Goal: Contribute content

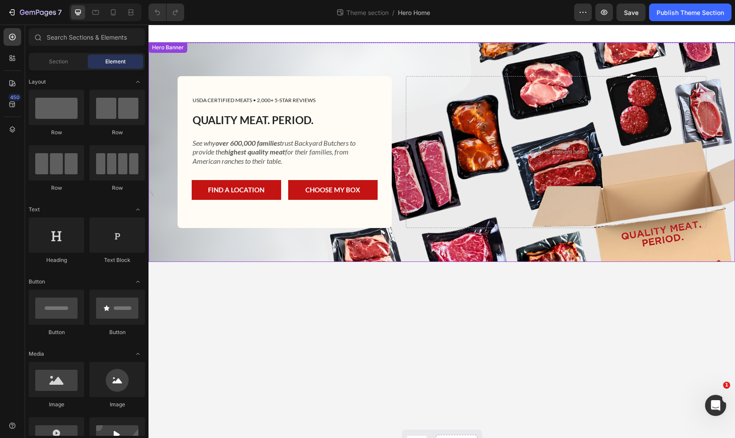
click at [350, 51] on div "USDA CERTIFIED MEATS • 2,000+ 5-STAR REVIEWS Text Block Row QUALITY MEAT. PERIO…" at bounding box center [442, 152] width 542 height 220
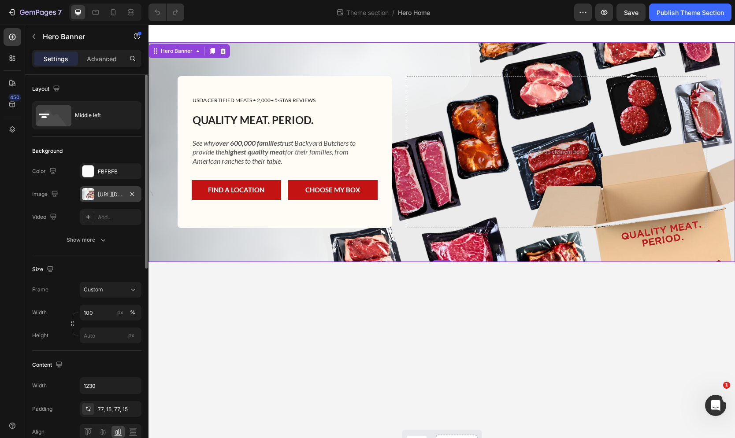
click at [111, 197] on div "[URL][DOMAIN_NAME]" at bounding box center [111, 195] width 26 height 8
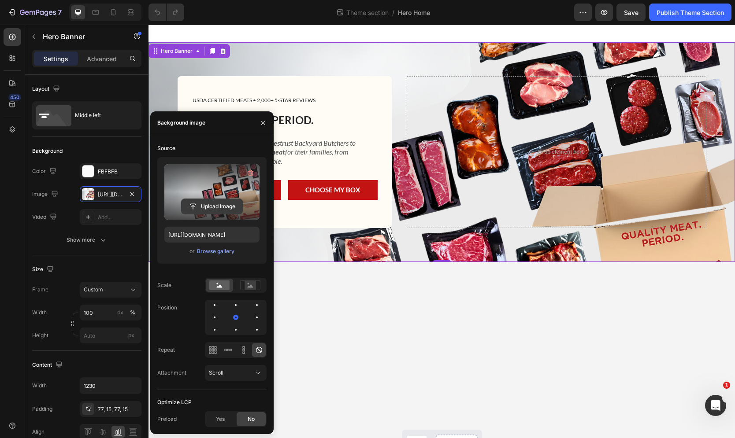
click at [219, 206] on input "file" at bounding box center [212, 206] width 61 height 15
click at [221, 205] on input "file" at bounding box center [212, 206] width 61 height 15
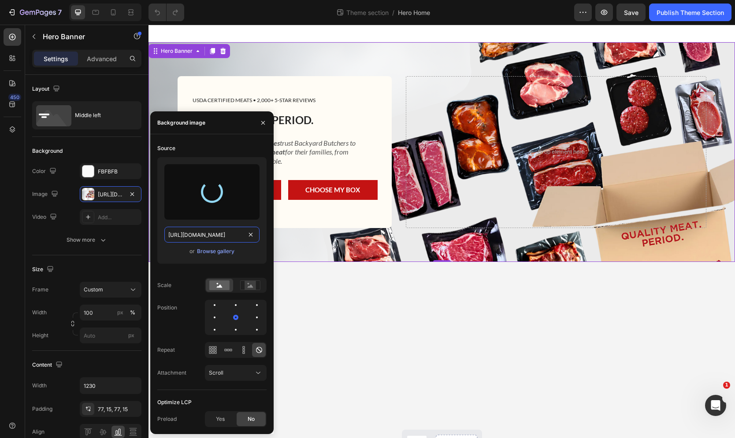
click at [229, 237] on input "[URL][DOMAIN_NAME]" at bounding box center [211, 235] width 95 height 16
click at [262, 122] on icon "button" at bounding box center [263, 122] width 7 height 7
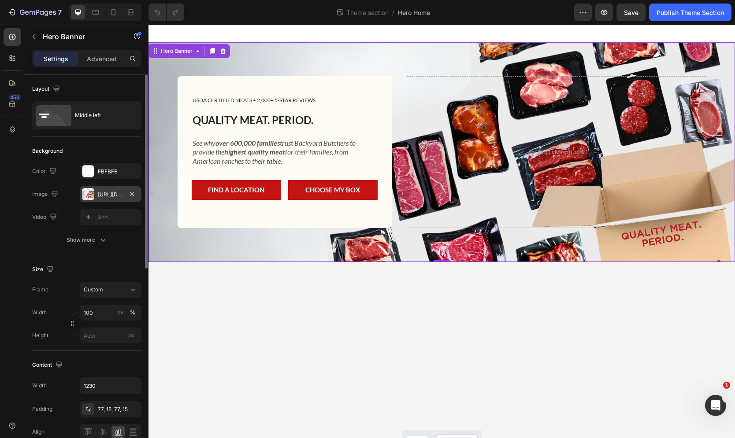
click at [113, 193] on div "[URL][DOMAIN_NAME]" at bounding box center [111, 195] width 26 height 8
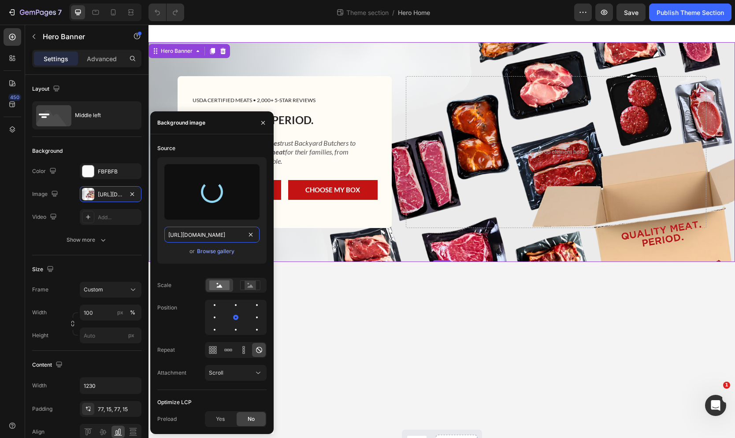
type input "Auto"
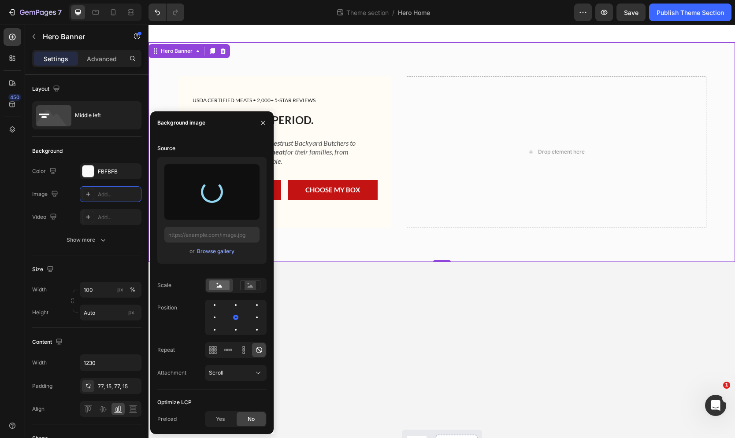
click at [215, 190] on div at bounding box center [212, 192] width 22 height 22
click at [263, 122] on icon "button" at bounding box center [263, 122] width 7 height 7
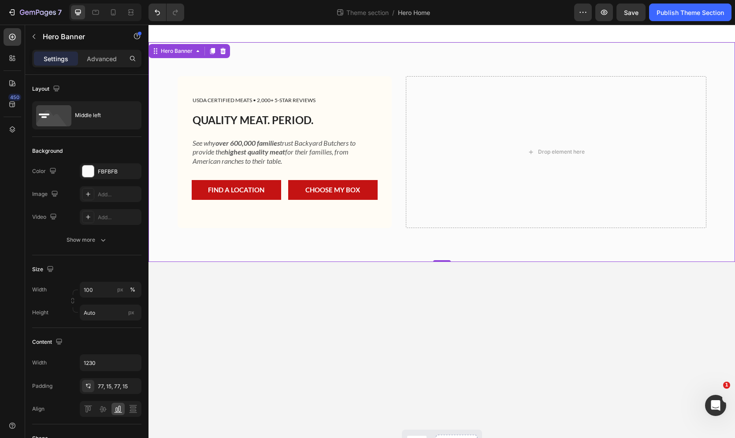
click at [254, 272] on div "USDA CERTIFIED MEATS • 2,000+ 5-STAR REVIEWS Text Block Row QUALITY MEAT. PERIO…" at bounding box center [441, 159] width 586 height 234
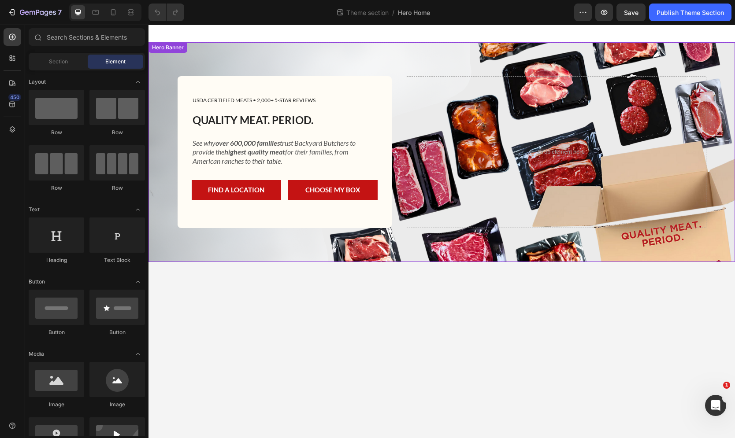
click at [269, 50] on div "USDA CERTIFIED MEATS • 2,000+ 5-STAR REVIEWS Text Block Row QUALITY MEAT. PERIO…" at bounding box center [442, 152] width 542 height 220
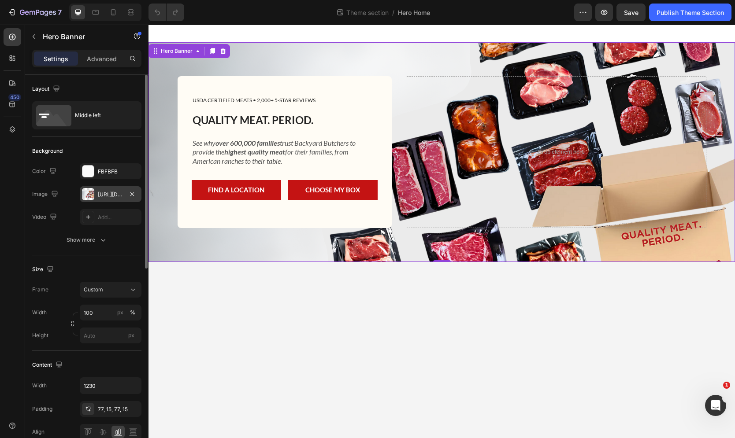
click at [111, 197] on div "[URL][DOMAIN_NAME]" at bounding box center [111, 195] width 26 height 8
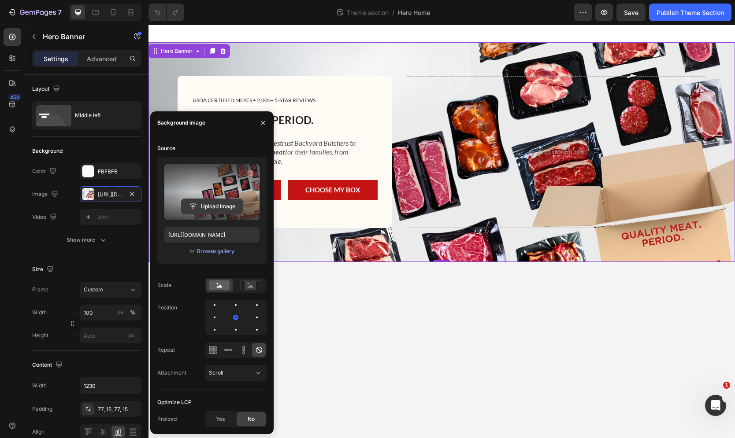
click at [209, 208] on input "file" at bounding box center [212, 206] width 61 height 15
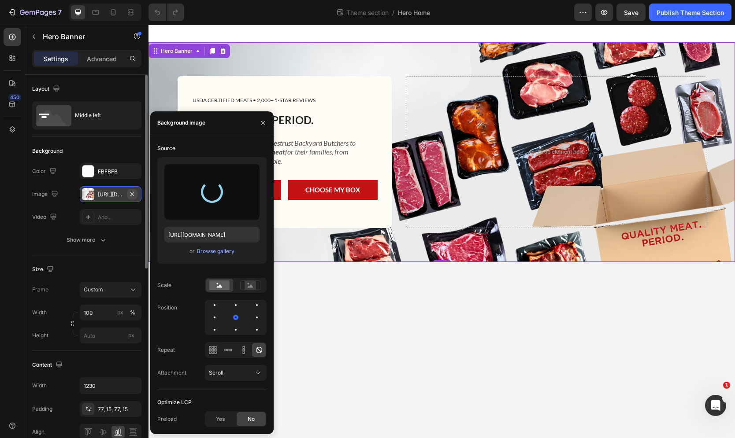
click at [132, 194] on icon "button" at bounding box center [132, 194] width 7 height 7
type input "Auto"
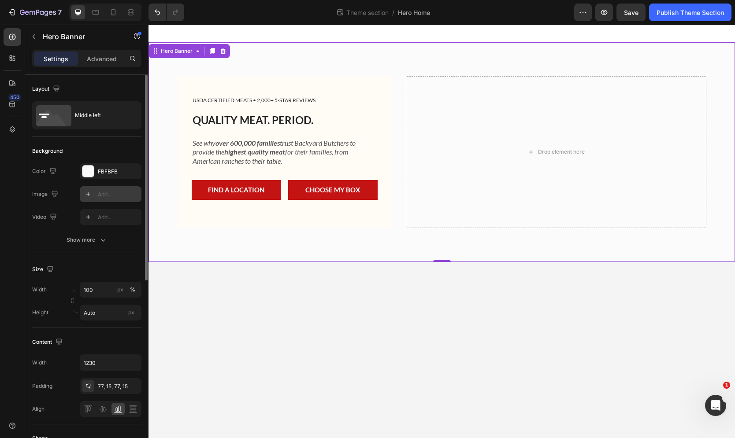
click at [111, 193] on div "Add..." at bounding box center [118, 195] width 41 height 8
type input "https://cdn.shopify.com/s/files/1/2005/9307/files/background_settings.jpg"
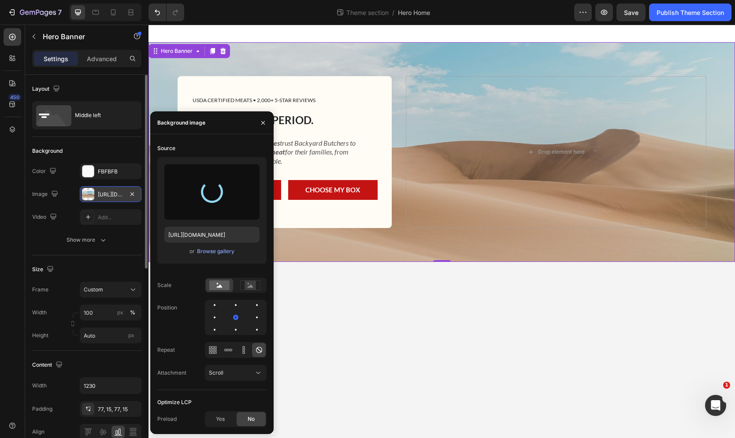
click at [229, 244] on div "https://cdn.shopify.com/s/files/1/2005/9307/files/background_settings.jpg or Br…" at bounding box center [211, 210] width 109 height 107
click at [226, 252] on div "Browse gallery" at bounding box center [215, 252] width 37 height 8
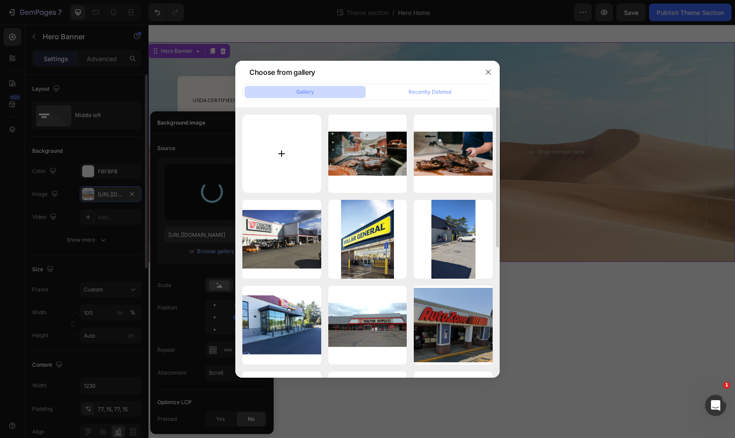
click at [313, 119] on input "file" at bounding box center [281, 154] width 79 height 79
click at [271, 156] on input "file" at bounding box center [281, 154] width 79 height 79
type input "C:\fakepath\american.jpg"
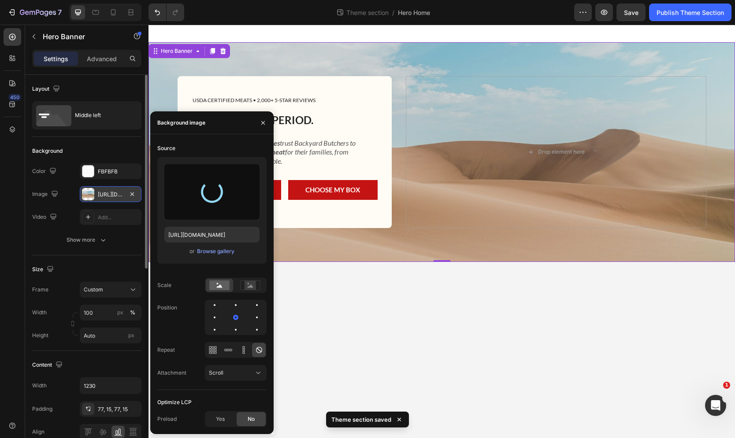
type input "https://cdn.shopify.com/s/files/1/0463/4411/0239/files/gempages_447622457906431…"
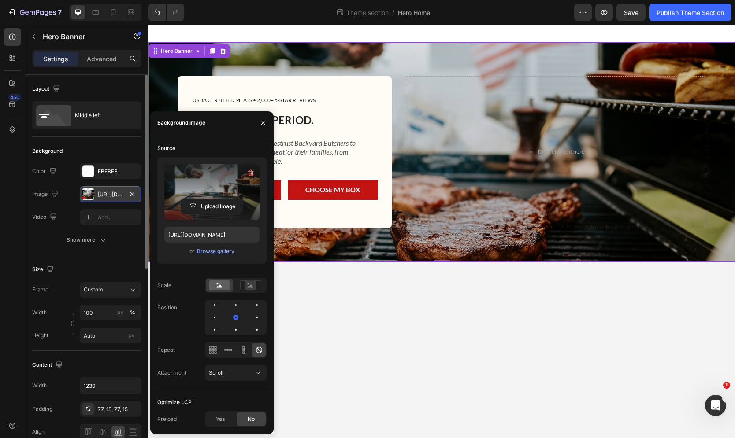
click at [475, 33] on div at bounding box center [441, 34] width 586 height 18
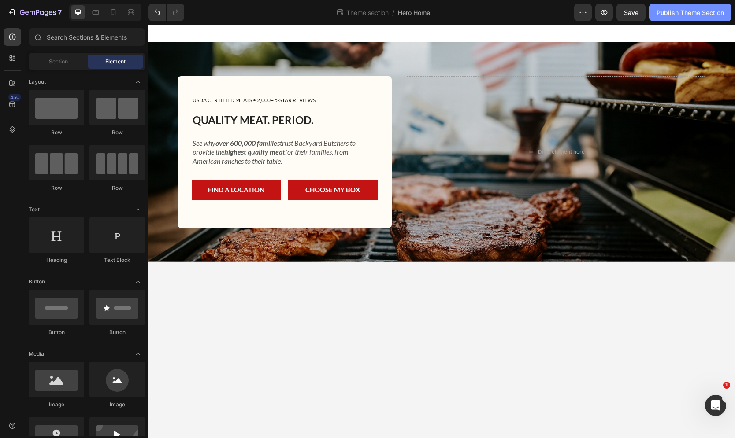
click at [696, 10] on div "Publish Theme Section" at bounding box center [689, 12] width 67 height 9
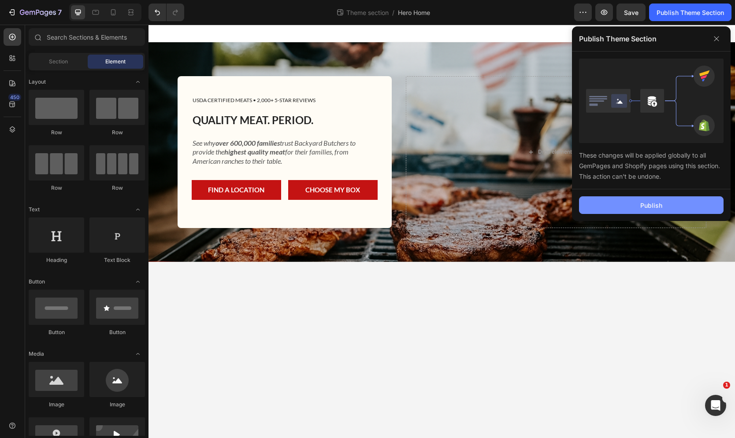
click at [631, 206] on button "Publish" at bounding box center [651, 206] width 145 height 18
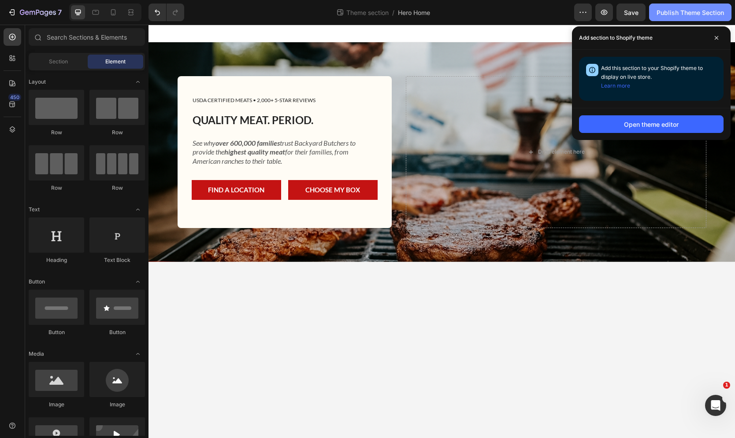
click at [695, 17] on div "Publish Theme Section" at bounding box center [689, 12] width 67 height 9
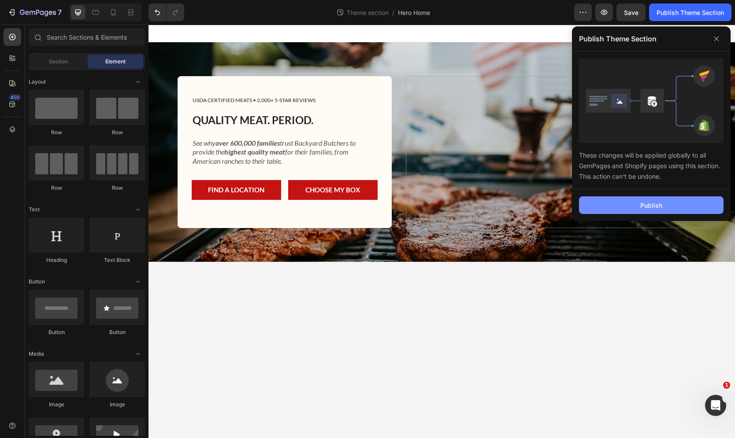
click at [667, 200] on button "Publish" at bounding box center [651, 206] width 145 height 18
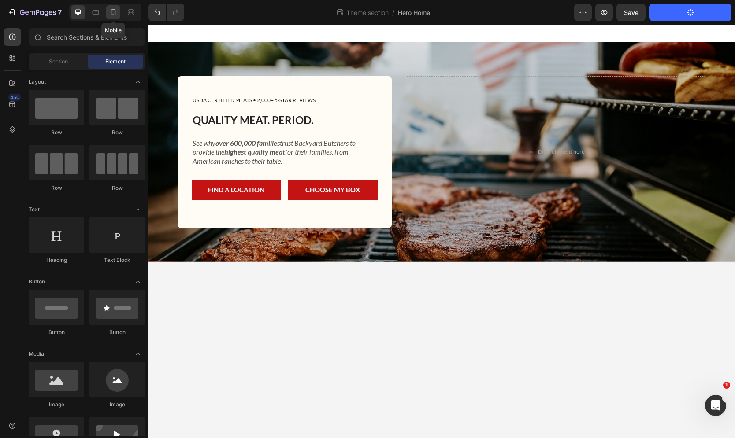
click at [114, 14] on icon at bounding box center [113, 12] width 5 height 6
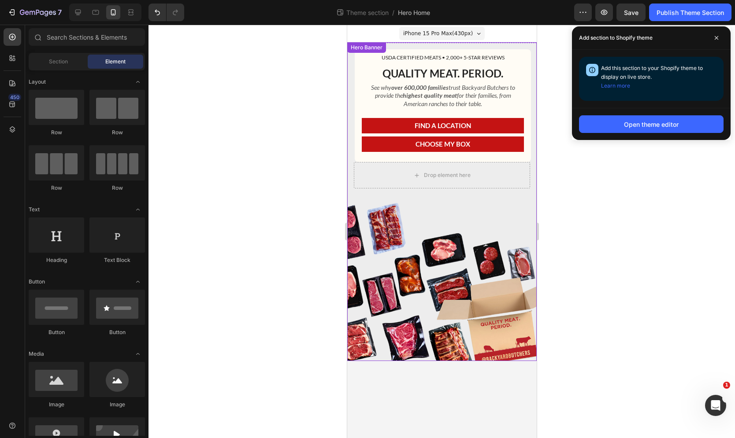
click at [369, 194] on div "USDA CERTIFIED MEATS • 2,000+ 5-STAR REVIEWS Text Block Row QUALITY MEAT. PERIO…" at bounding box center [441, 118] width 189 height 153
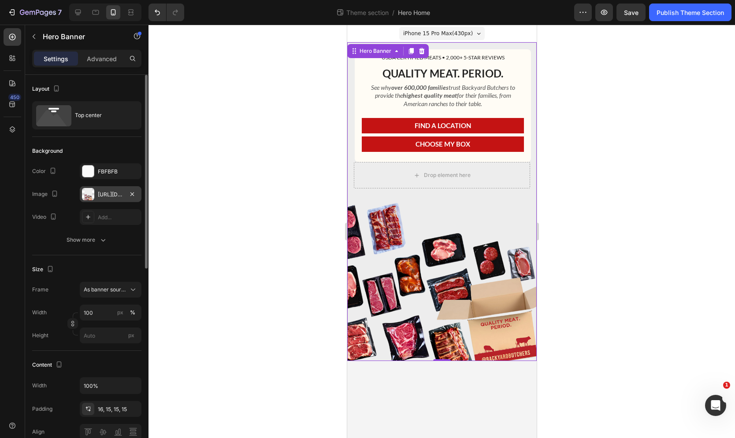
click at [105, 194] on div "https://cdn.shopify.com/s/files/1/0463/4411/0239/files/gempages_447622457906431…" at bounding box center [111, 195] width 26 height 8
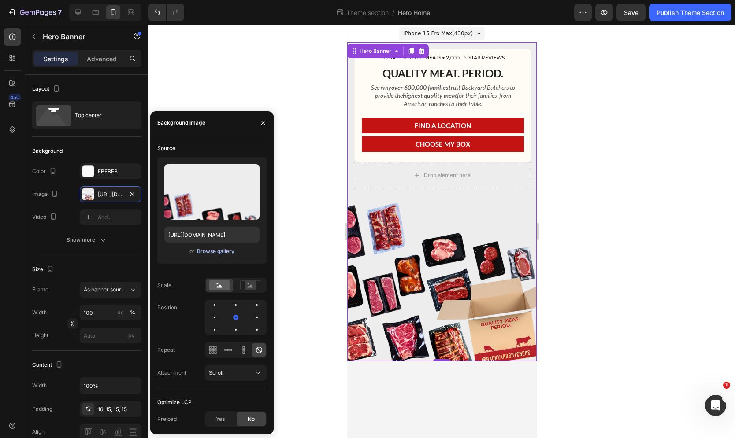
click at [208, 252] on div "Browse gallery" at bounding box center [215, 252] width 37 height 8
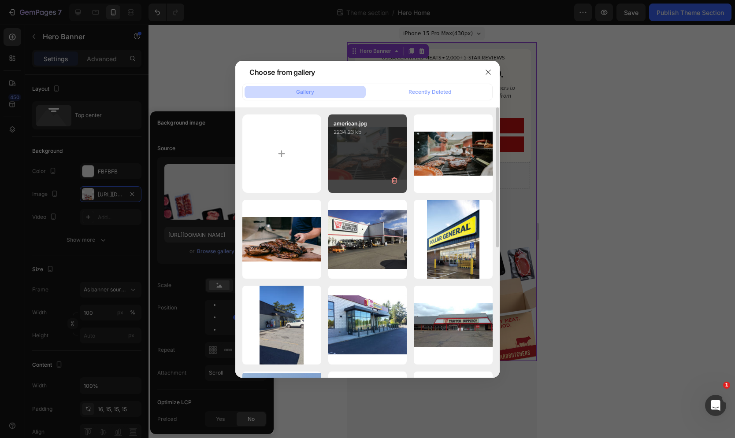
click at [366, 172] on div "american.jpg 2234.23 kb" at bounding box center [367, 154] width 79 height 79
type input "https://cdn.shopify.com/s/files/1/0463/4411/0239/files/gempages_447622457906431…"
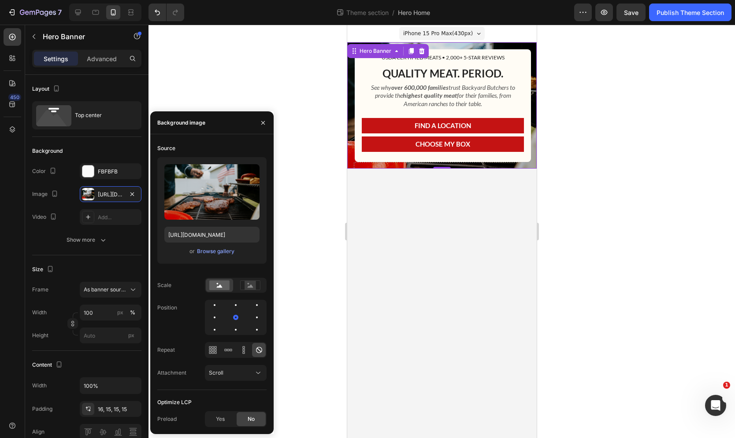
click at [462, 45] on div "USDA CERTIFIED MEATS • 2,000+ 5-STAR REVIEWS Text Block Row QUALITY MEAT. PERIO…" at bounding box center [441, 118] width 189 height 153
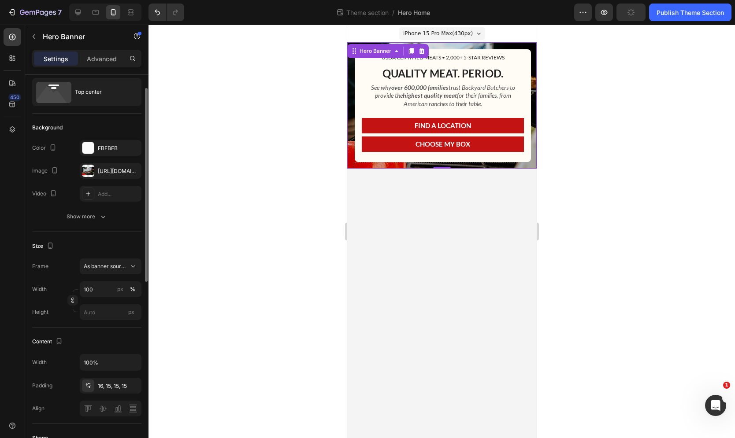
scroll to position [25, 0]
click at [91, 313] on input "px" at bounding box center [111, 311] width 62 height 16
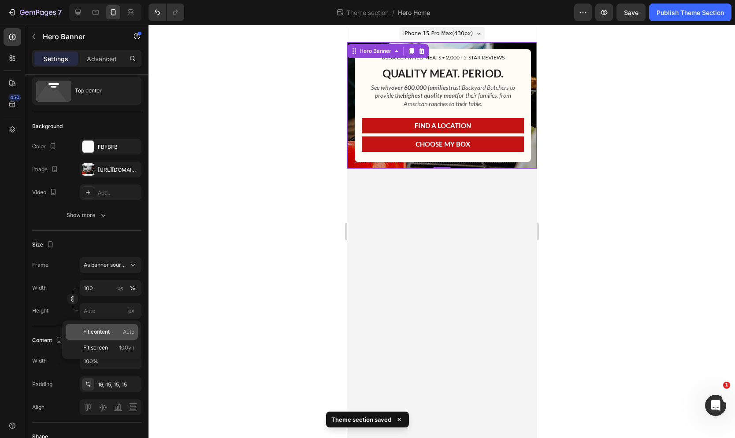
click at [101, 331] on span "Fit content" at bounding box center [96, 332] width 26 height 8
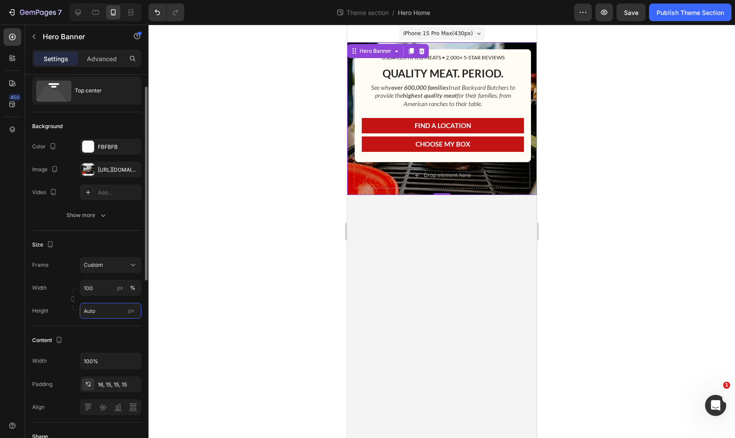
click at [97, 314] on input "Auto" at bounding box center [111, 311] width 62 height 16
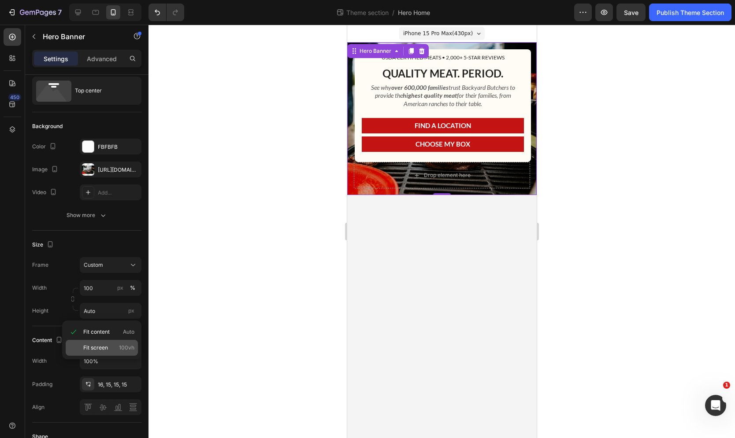
click at [100, 347] on span "Fit screen" at bounding box center [95, 348] width 25 height 8
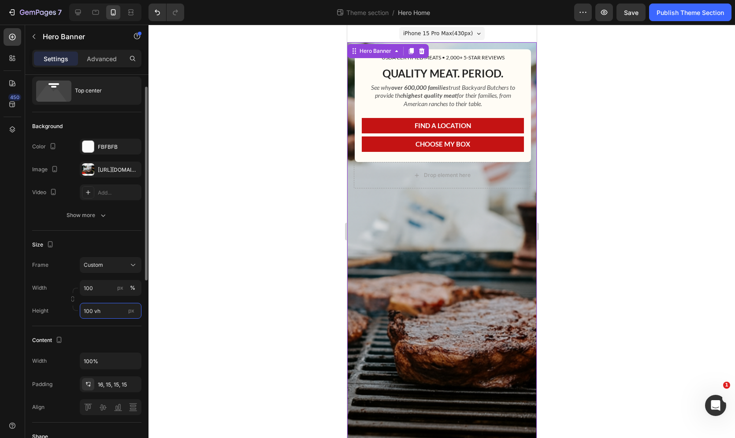
click at [100, 310] on input "100 vh" at bounding box center [111, 311] width 62 height 16
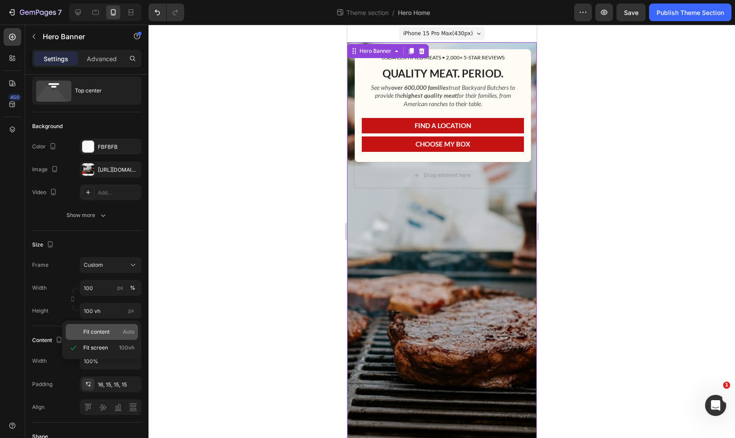
click at [102, 335] on span "Fit content" at bounding box center [96, 332] width 26 height 8
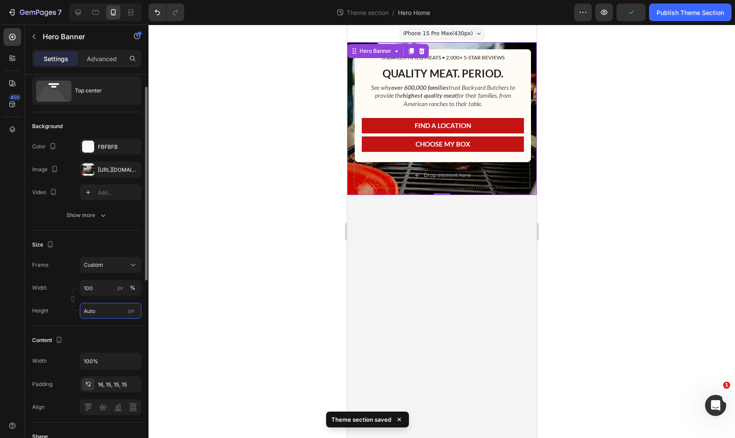
click at [94, 311] on input "Auto" at bounding box center [111, 311] width 62 height 16
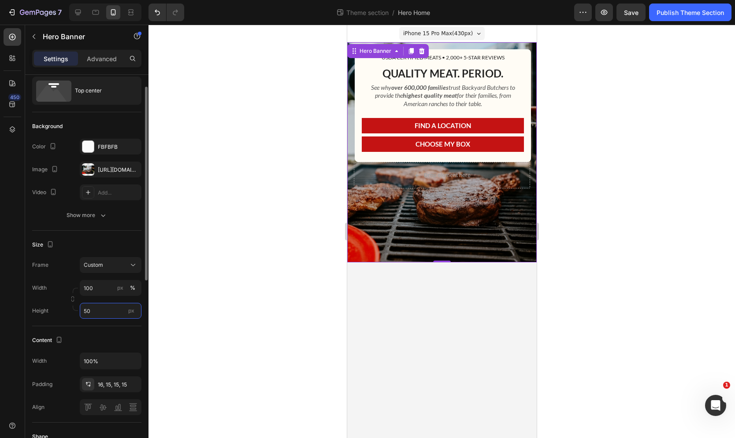
type input "5"
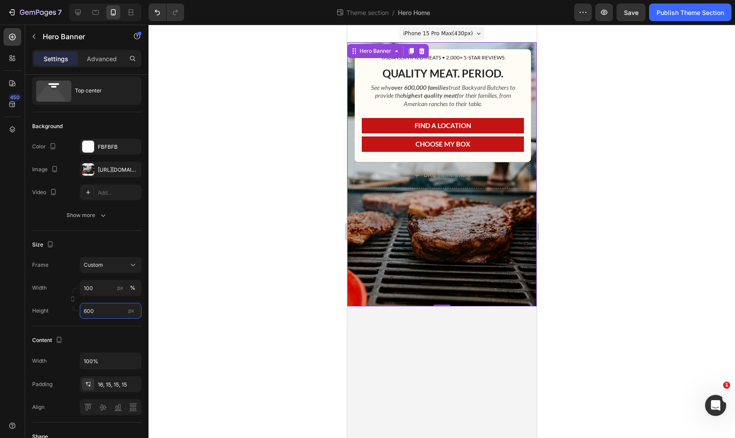
type input "600"
click at [295, 246] on div at bounding box center [441, 232] width 586 height 414
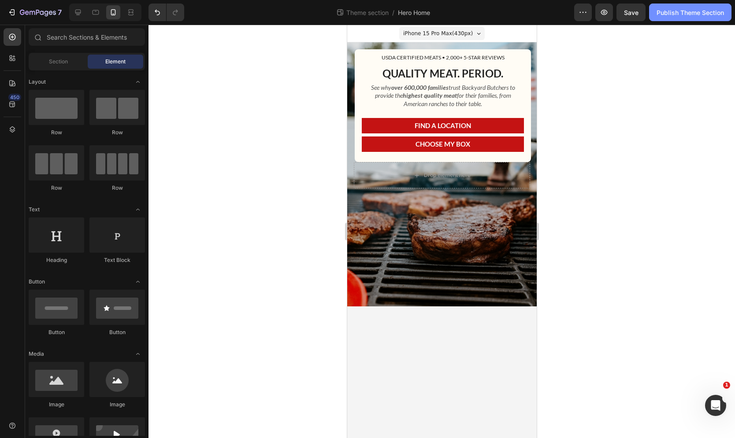
click at [683, 16] on div "Publish Theme Section" at bounding box center [689, 12] width 67 height 9
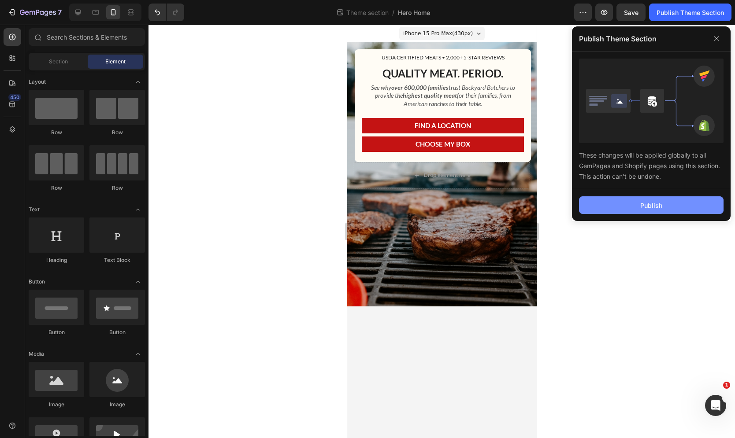
click at [660, 204] on div "Publish" at bounding box center [651, 205] width 22 height 9
